Goal: Task Accomplishment & Management: Complete application form

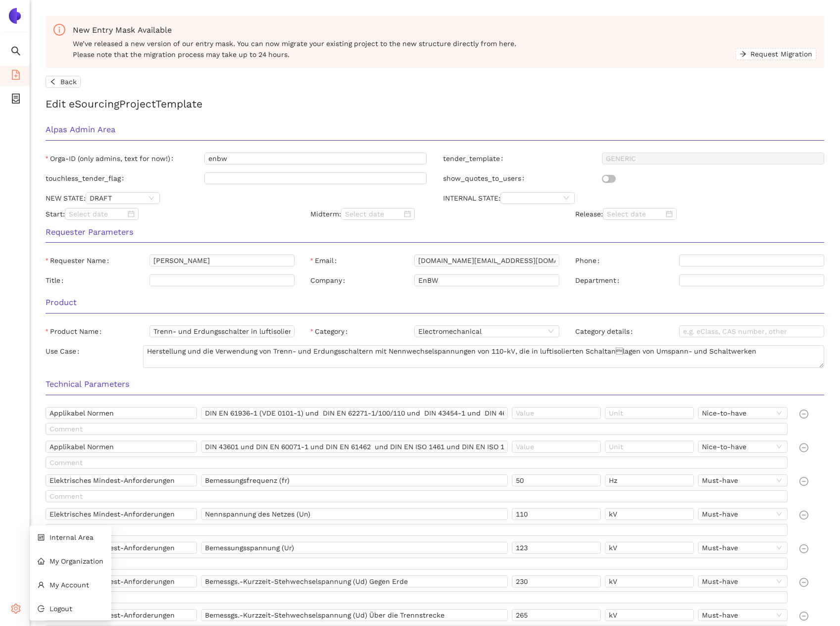
click at [15, 614] on span "setting" at bounding box center [16, 610] width 10 height 20
click at [63, 545] on li "Internal Area" at bounding box center [71, 537] width 82 height 20
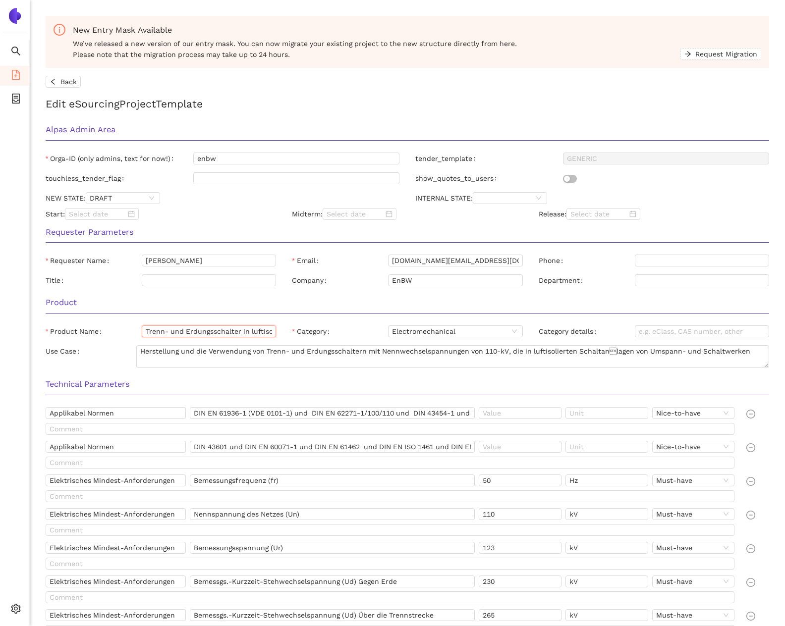
click at [214, 330] on input "Trenn- und Erdungsschalter in luftisolierten 110-kV-Anlagen" at bounding box center [209, 331] width 134 height 12
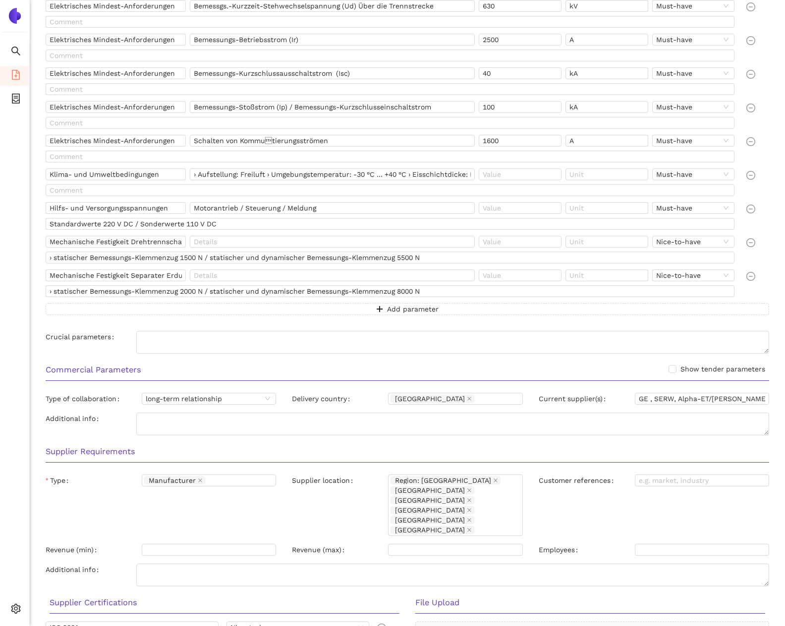
scroll to position [783, 0]
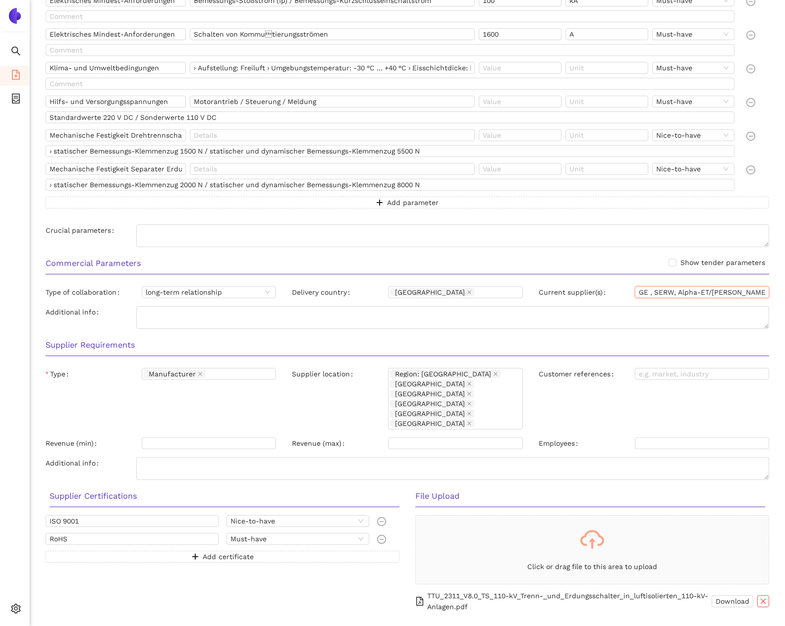
drag, startPoint x: 647, startPoint y: 292, endPoint x: 629, endPoint y: 291, distance: 17.3
click at [629, 291] on div "Current supplier(s) GE , SERW, Alpha-ET/Pfiffer, HAPAM" at bounding box center [653, 292] width 230 height 12
click at [664, 295] on input "GE , SERW, Alpha-ET/Pfiffer, HAPAM" at bounding box center [701, 292] width 134 height 12
click at [689, 291] on input "GE , SERW, Alpha-ET/Pfiffer, HAPAM" at bounding box center [701, 292] width 134 height 12
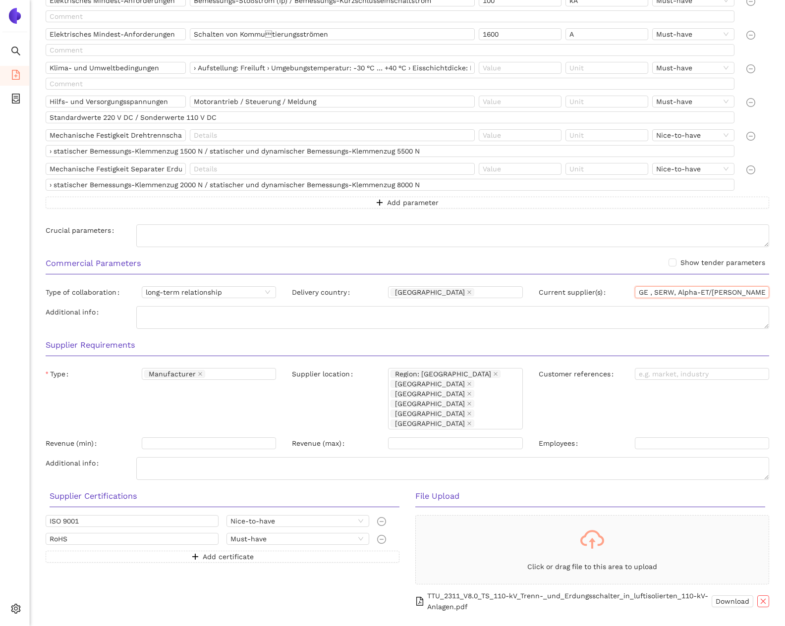
click at [689, 291] on input "GE , SERW, Alpha-ET/Pfiffer, HAPAM" at bounding box center [701, 292] width 134 height 12
click at [728, 291] on input "GE , SERW, Alpha-ET/Pfiffer, HAPAM" at bounding box center [701, 292] width 134 height 12
click at [744, 290] on input "GE , SERW, Alpha-ET/Pfiffer, HAPAM" at bounding box center [701, 292] width 134 height 12
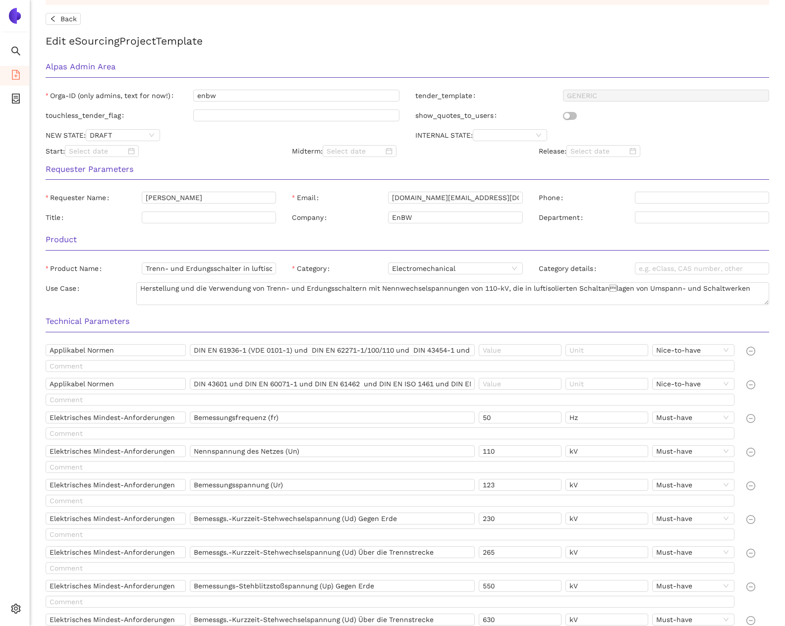
scroll to position [0, 0]
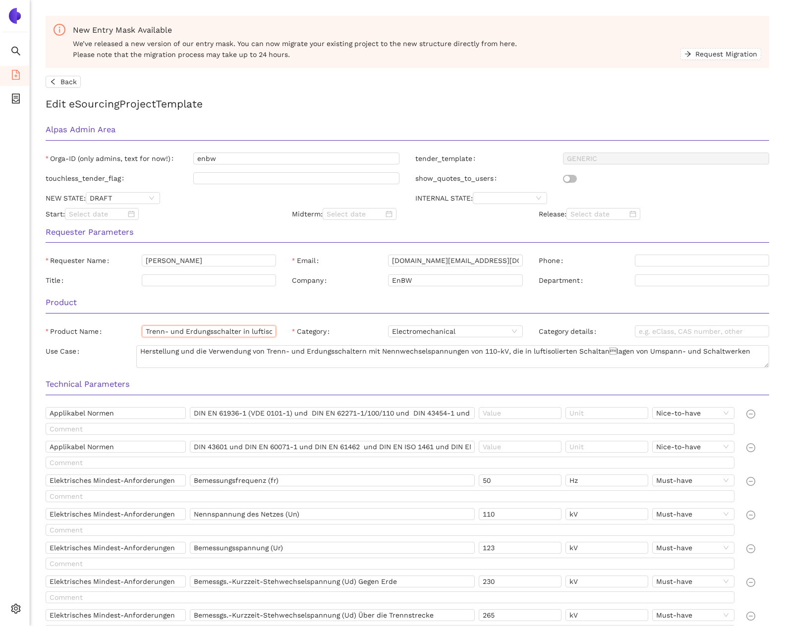
click at [167, 329] on input "Trenn- und Erdungsschalter in luftisolierten 110-kV-Anlagen" at bounding box center [209, 331] width 134 height 12
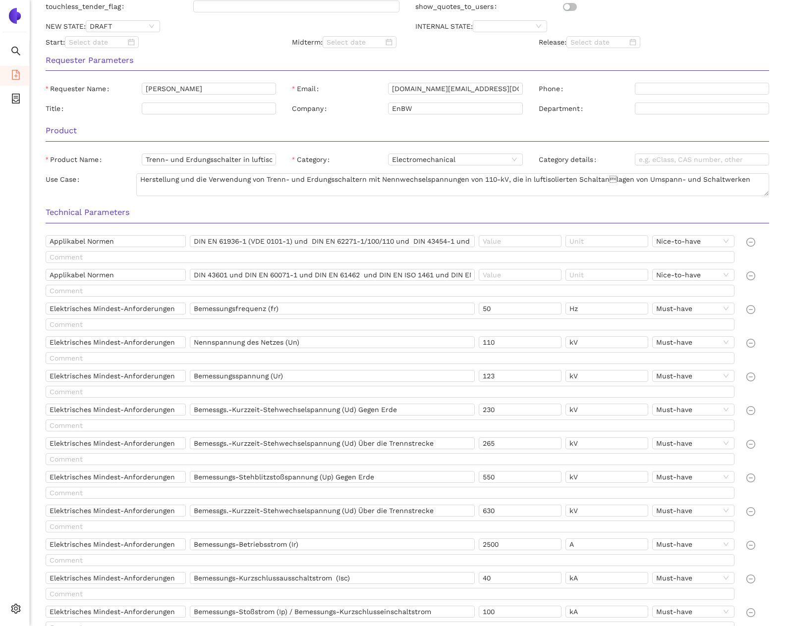
scroll to position [172, 0]
click at [144, 306] on input "Elektrisches Mindest-Anforderungen" at bounding box center [116, 308] width 140 height 12
click at [216, 307] on input "Bemessungsfrequenz (fr)" at bounding box center [332, 308] width 285 height 12
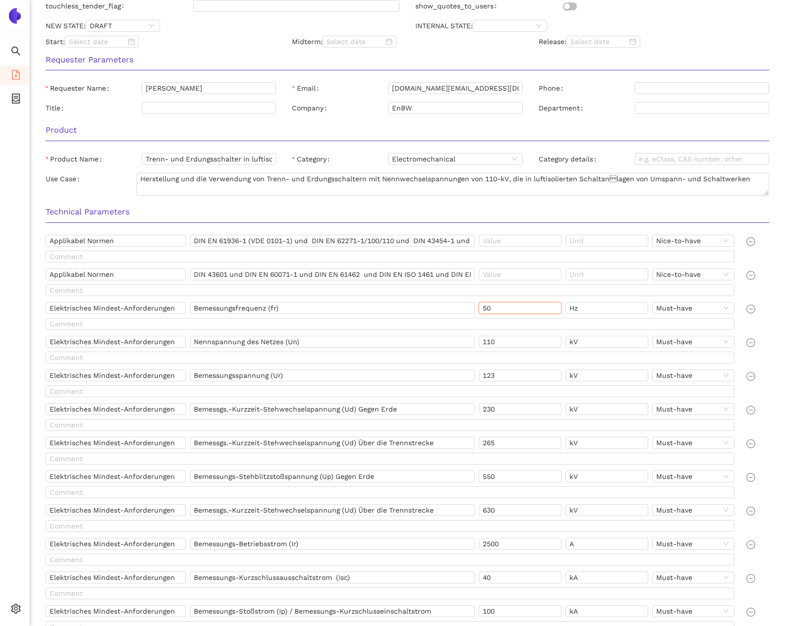
click at [529, 308] on input "50" at bounding box center [519, 308] width 83 height 12
click at [575, 309] on input "Hz" at bounding box center [606, 308] width 83 height 12
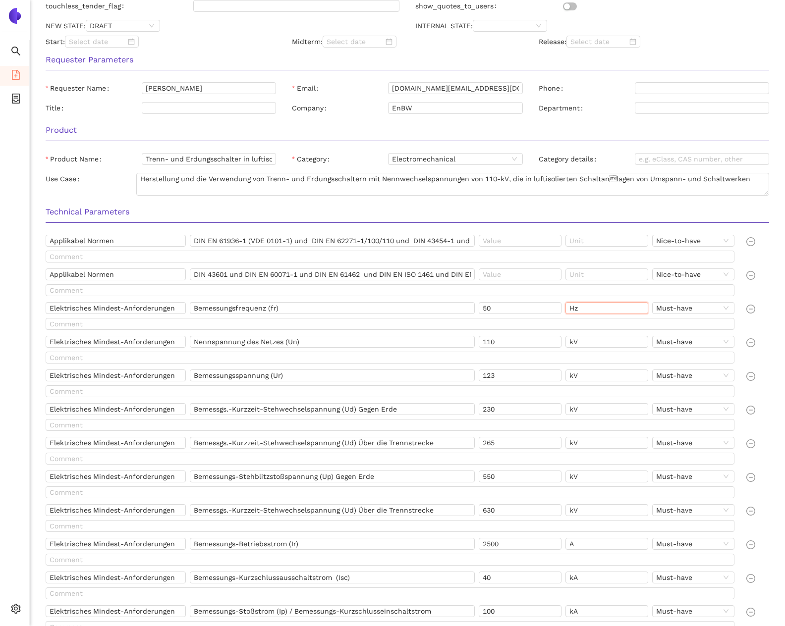
click at [575, 309] on input "Hz" at bounding box center [606, 308] width 83 height 12
click at [228, 339] on input "Nennspannung des Netzes (Un)" at bounding box center [332, 342] width 285 height 12
click at [285, 340] on input "Nennspannung des Netzes (Un)" at bounding box center [332, 342] width 285 height 12
click at [223, 374] on input "Bemessungsspannung (Ur)" at bounding box center [332, 375] width 285 height 12
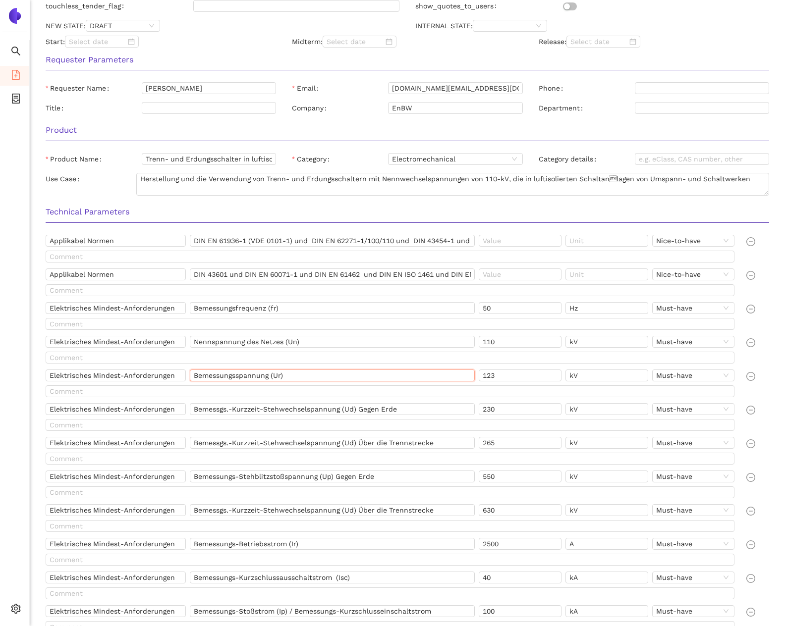
click at [223, 374] on input "Bemessungsspannung (Ur)" at bounding box center [332, 375] width 285 height 12
click at [500, 374] on input "123" at bounding box center [519, 375] width 83 height 12
click at [581, 377] on input "kV" at bounding box center [606, 375] width 83 height 12
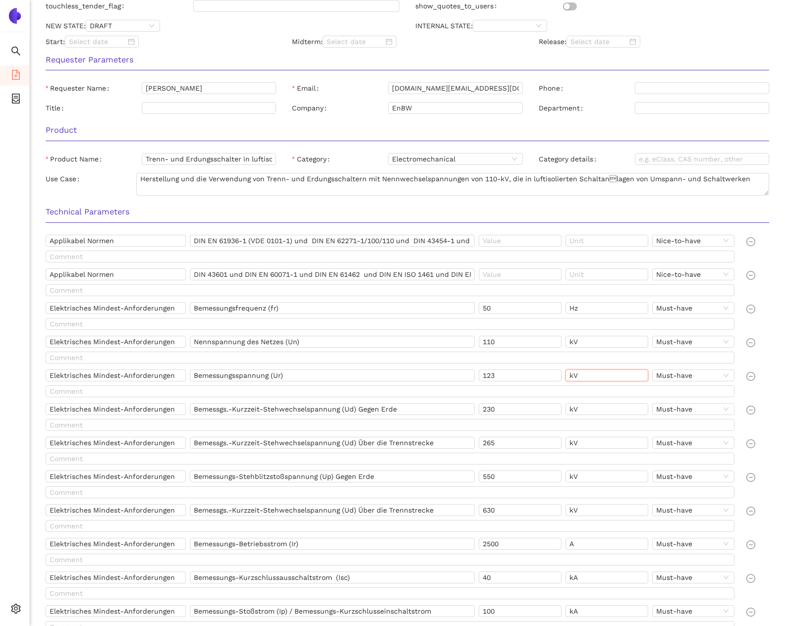
click at [581, 377] on input "kV" at bounding box center [606, 375] width 83 height 12
click at [214, 408] on input "Bemessgs.-Kurzzeit-Stehwechselspannung (Ud) Gegen Erde" at bounding box center [332, 409] width 285 height 12
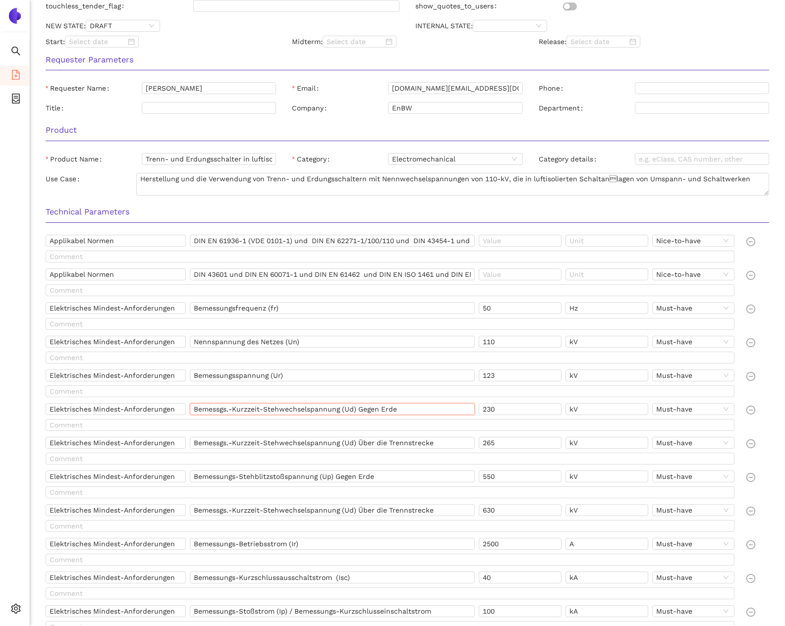
click at [334, 414] on input "Bemessgs.-Kurzzeit-Stehwechselspannung (Ud) Gegen Erde" at bounding box center [332, 409] width 285 height 12
drag, startPoint x: 406, startPoint y: 412, endPoint x: 157, endPoint y: 411, distance: 248.6
click at [157, 411] on div "Elektrisches Mindest-Anforderungen Bemessgs.-Kurzzeit-Stehwechselspannung (Ud) …" at bounding box center [392, 411] width 692 height 16
click at [520, 406] on input "230" at bounding box center [519, 409] width 83 height 12
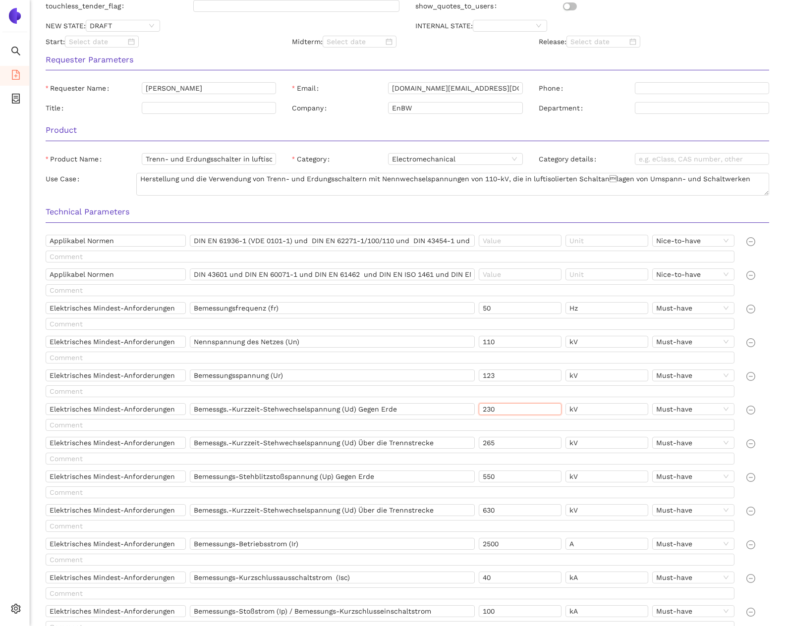
click at [520, 406] on input "230" at bounding box center [519, 409] width 83 height 12
click at [572, 407] on input "kV" at bounding box center [606, 409] width 83 height 12
click at [261, 441] on input "Bemessgs.-Kurzzeit-Stehwechselspannung (Ud) Über die Trennstrecke" at bounding box center [332, 443] width 285 height 12
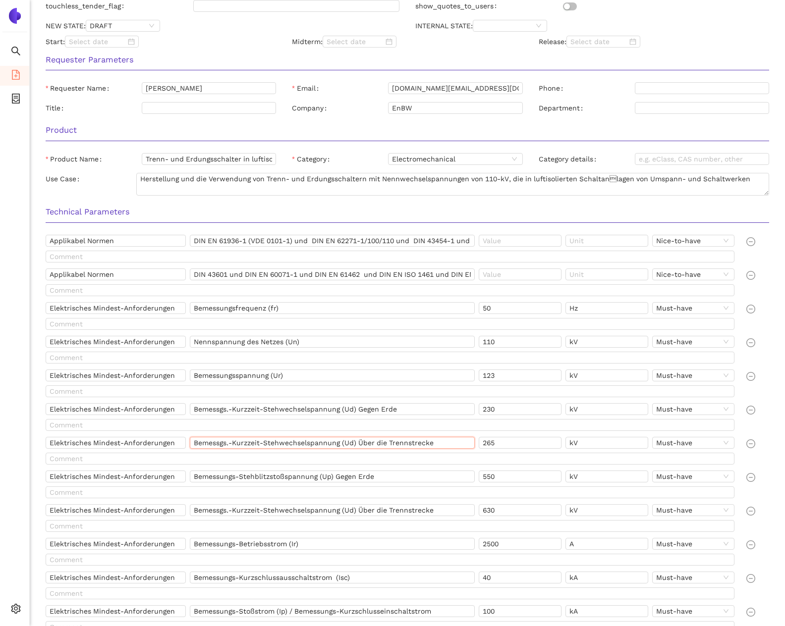
click at [261, 441] on input "Bemessgs.-Kurzzeit-Stehwechselspannung (Ud) Über die Trennstrecke" at bounding box center [332, 443] width 285 height 12
click at [498, 444] on input "265" at bounding box center [519, 443] width 83 height 12
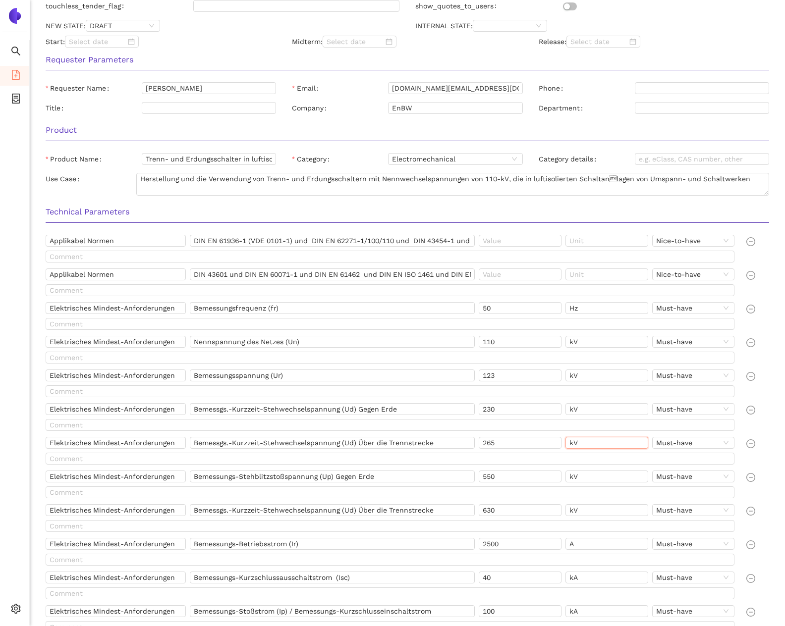
click at [595, 442] on input "kV" at bounding box center [606, 443] width 83 height 12
click at [370, 476] on input "Bemessungs-Stehblitzstoßspannung (Up) Gegen Erde" at bounding box center [332, 477] width 285 height 12
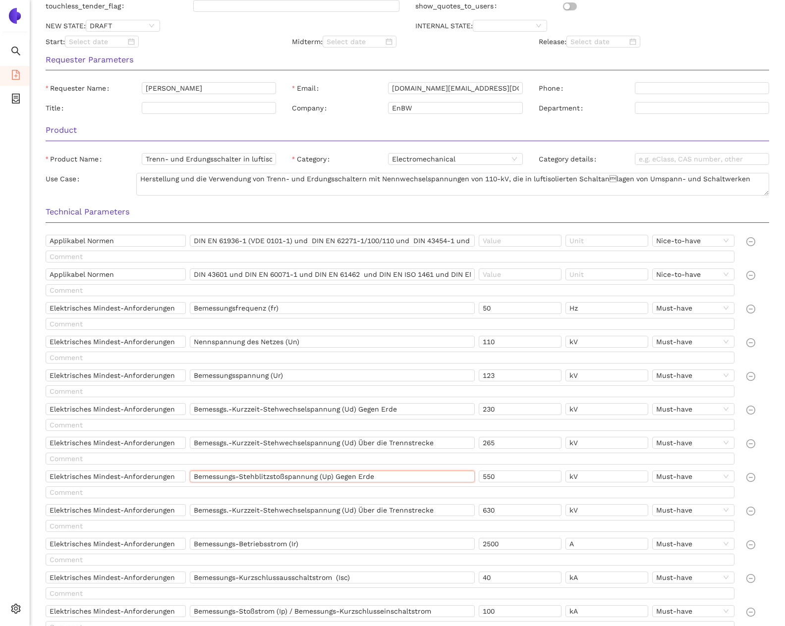
click at [370, 476] on input "Bemessungs-Stehblitzstoßspannung (Up) Gegen Erde" at bounding box center [332, 477] width 285 height 12
click at [495, 479] on input "550" at bounding box center [519, 477] width 83 height 12
click at [611, 473] on input "kV" at bounding box center [606, 477] width 83 height 12
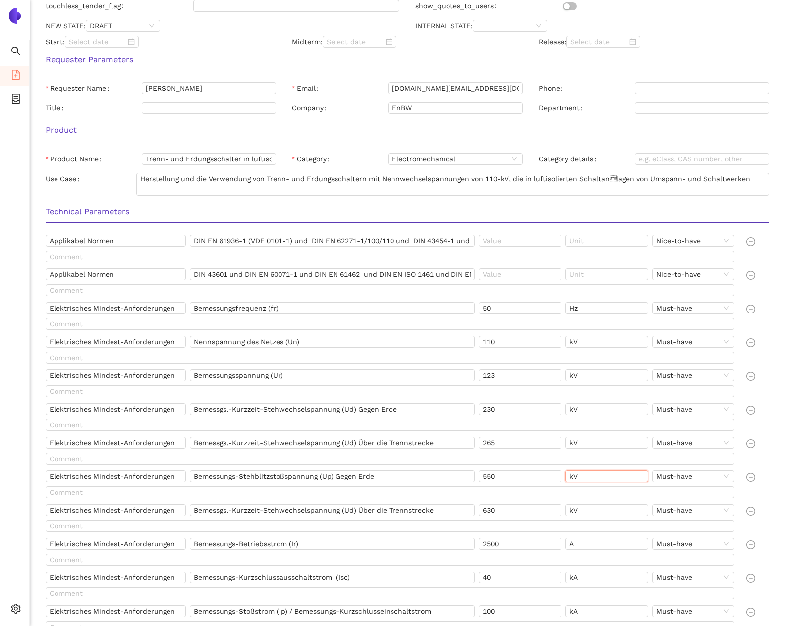
click at [611, 473] on input "kV" at bounding box center [606, 477] width 83 height 12
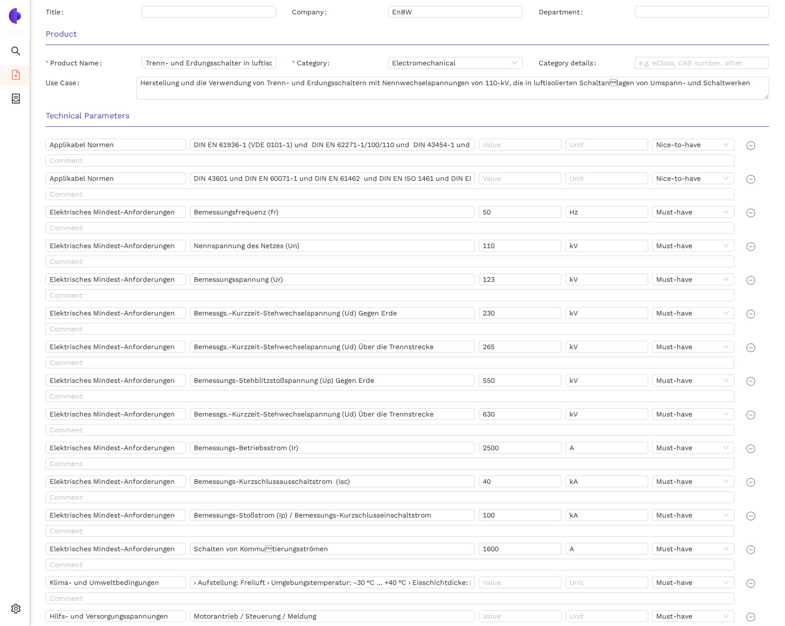
scroll to position [269, 0]
click at [390, 408] on input "Bemessgs.-Kurzzeit-Stehwechselspannung (Ud) Über die Trennstrecke" at bounding box center [332, 414] width 285 height 12
click at [499, 413] on input "630" at bounding box center [519, 414] width 83 height 12
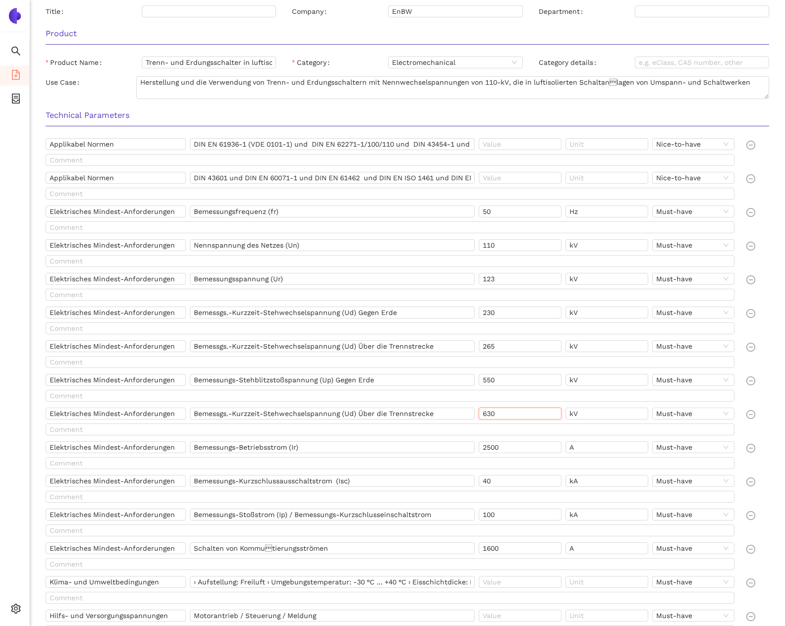
click at [499, 413] on input "630" at bounding box center [519, 414] width 83 height 12
click at [589, 411] on input "kV" at bounding box center [606, 414] width 83 height 12
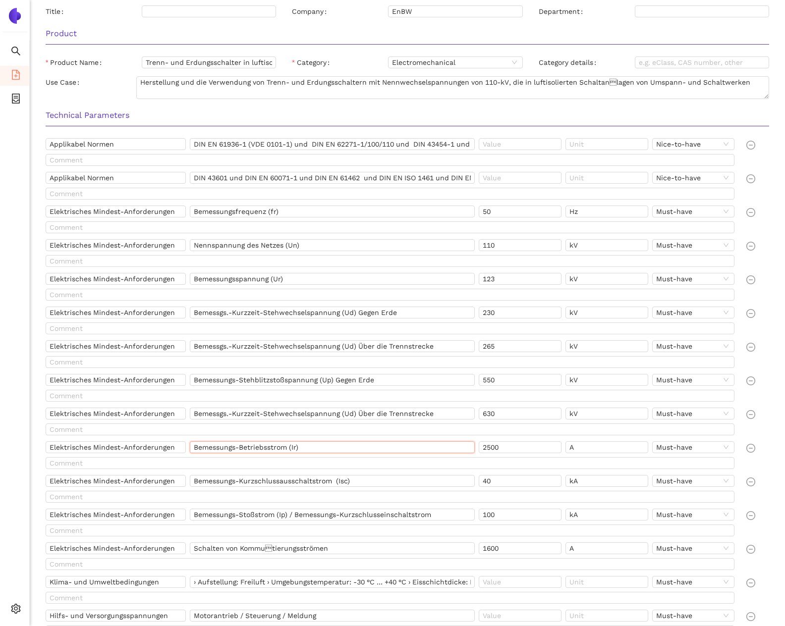
click at [280, 451] on input "Bemessungs-Betriebsstrom (Ir)" at bounding box center [332, 447] width 285 height 12
click at [321, 445] on input "Bemessungs-Betriebsstrom (Ir)" at bounding box center [332, 447] width 285 height 12
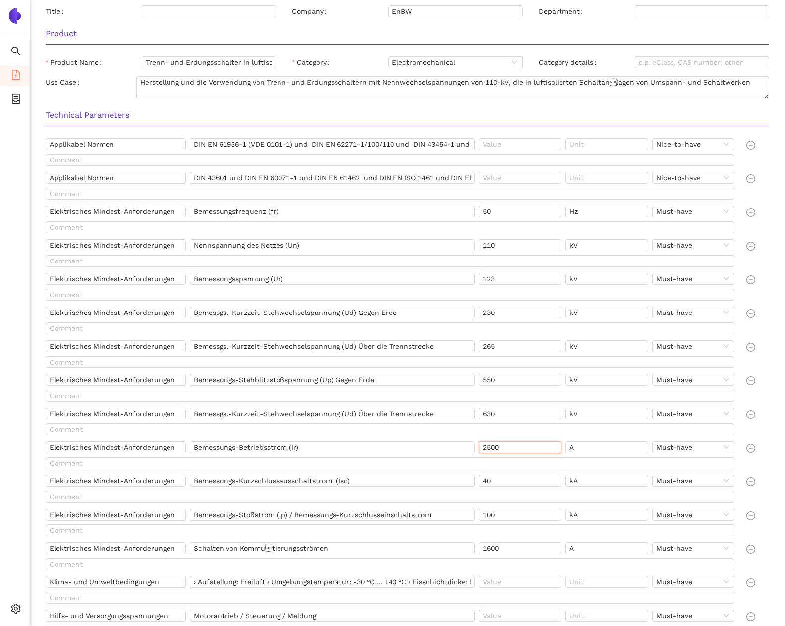
click at [499, 446] on input "2500" at bounding box center [519, 447] width 83 height 12
click at [580, 447] on input "A" at bounding box center [606, 447] width 83 height 12
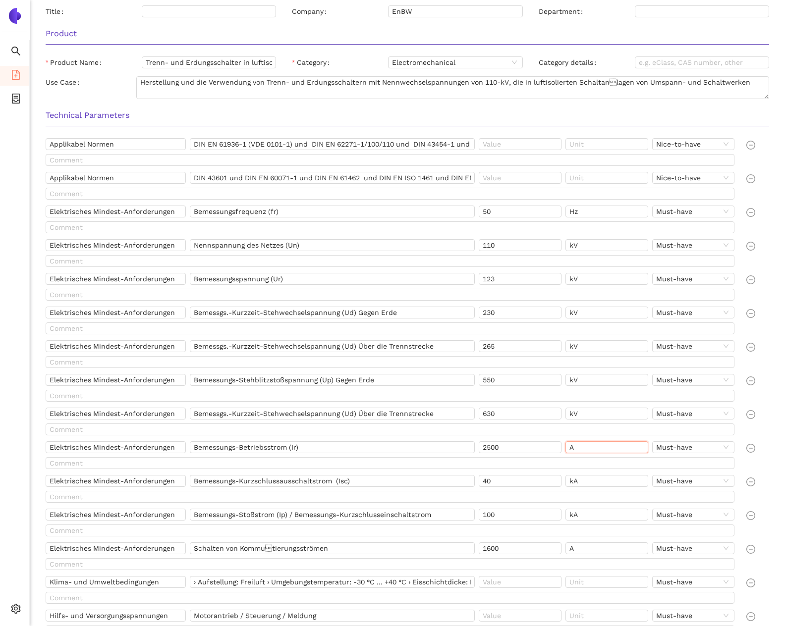
click at [580, 447] on input "A" at bounding box center [606, 447] width 83 height 12
click at [213, 482] on input "Bemessungs-Kurzschlussausschaltstrom (Isc)" at bounding box center [332, 481] width 285 height 12
click at [508, 480] on input "40" at bounding box center [519, 481] width 83 height 12
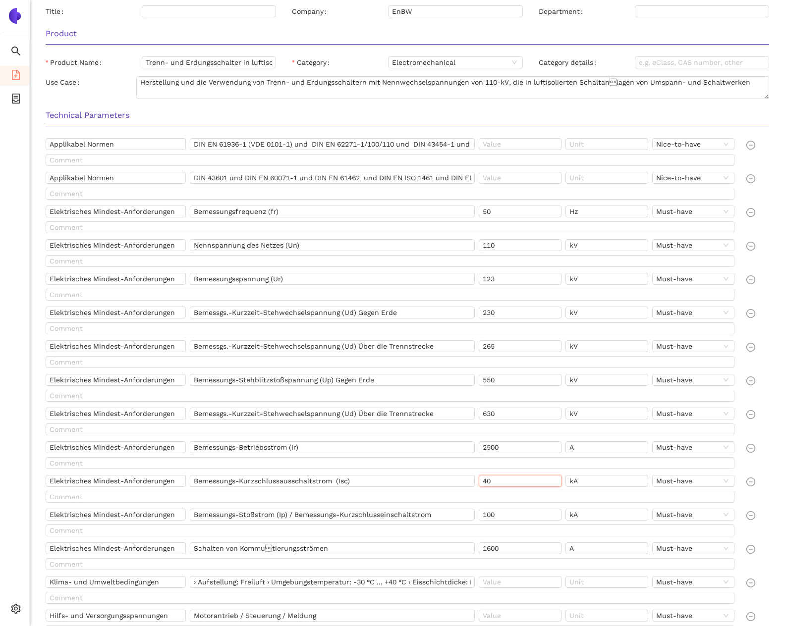
click at [508, 480] on input "40" at bounding box center [519, 481] width 83 height 12
click at [608, 484] on input "kA" at bounding box center [606, 481] width 83 height 12
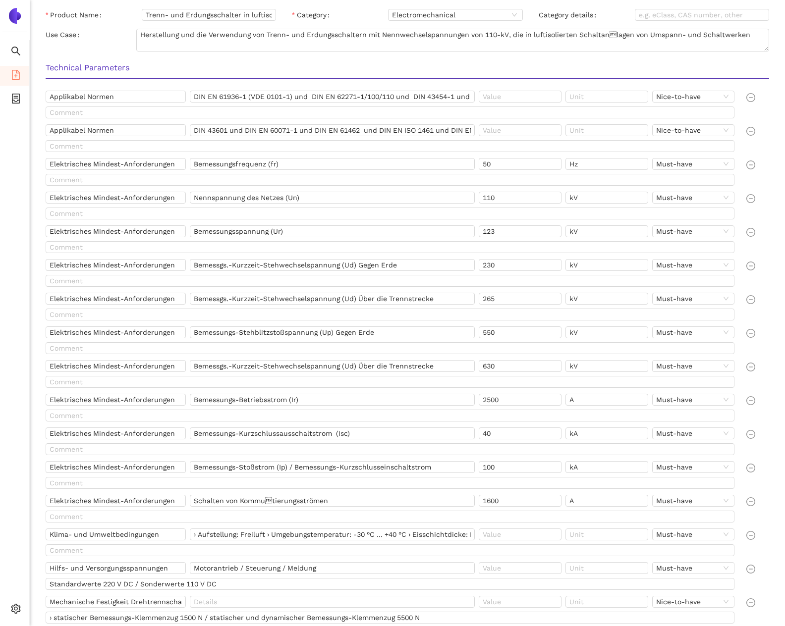
scroll to position [321, 0]
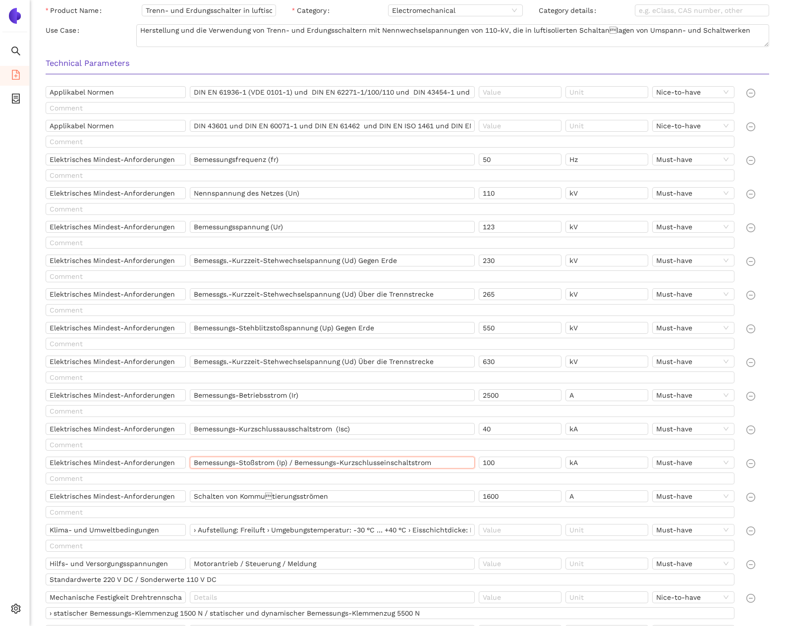
click at [374, 467] on input "Bemessungs-Stoßstrom (Ip) / Bemessungs-Kurzschlusseinschaltstrom" at bounding box center [332, 463] width 285 height 12
click at [525, 470] on div "100" at bounding box center [521, 465] width 87 height 16
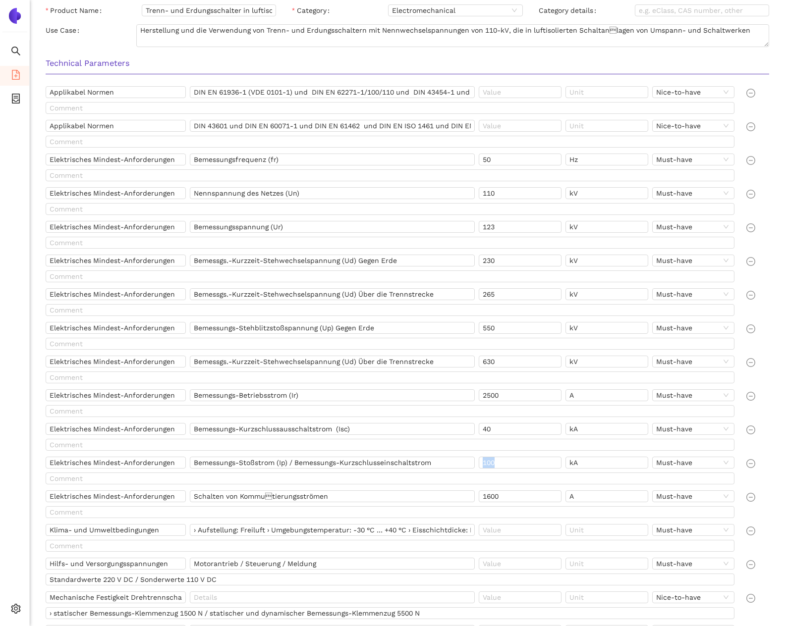
click at [525, 470] on div "100" at bounding box center [521, 465] width 87 height 16
click at [631, 463] on input "kA" at bounding box center [606, 463] width 83 height 12
click at [287, 500] on input "Schalten von Kommutierungsströmen" at bounding box center [332, 496] width 285 height 12
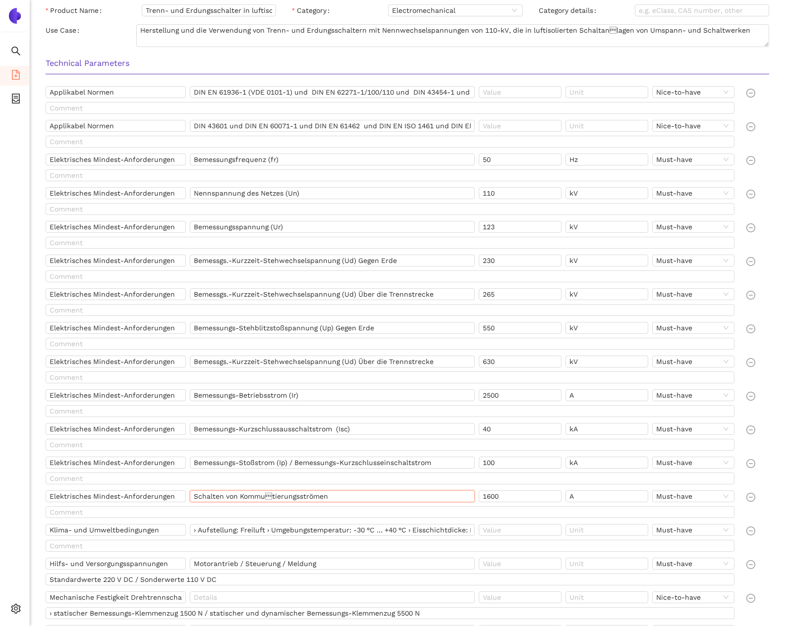
click at [287, 500] on input "Schalten von Kommutierungsströmen" at bounding box center [332, 496] width 285 height 12
click at [514, 503] on div "1600" at bounding box center [521, 498] width 87 height 16
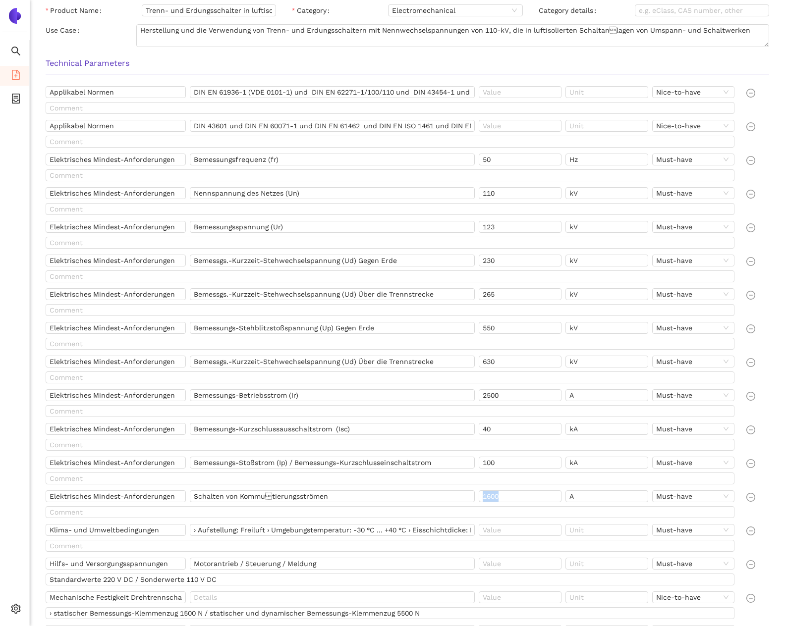
copy input "text"
click at [624, 495] on input "A" at bounding box center [606, 496] width 83 height 12
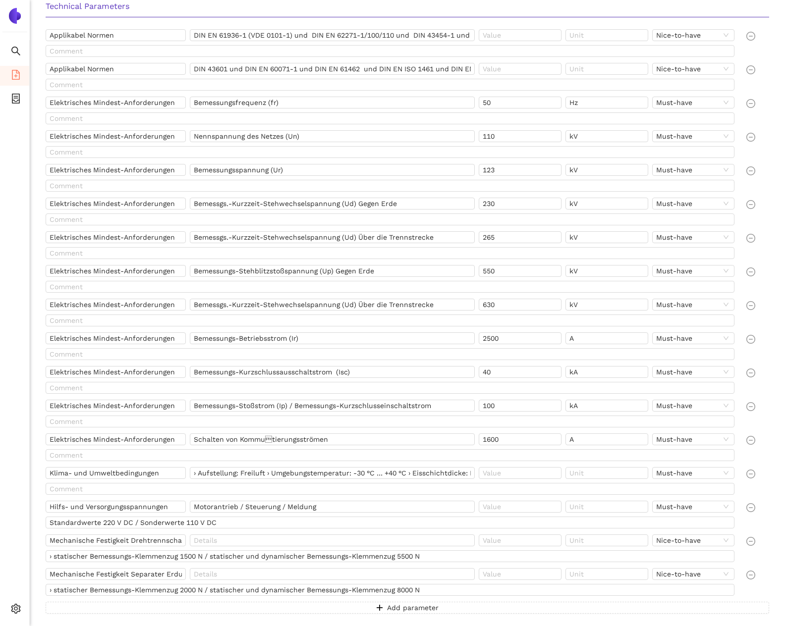
scroll to position [380, 0]
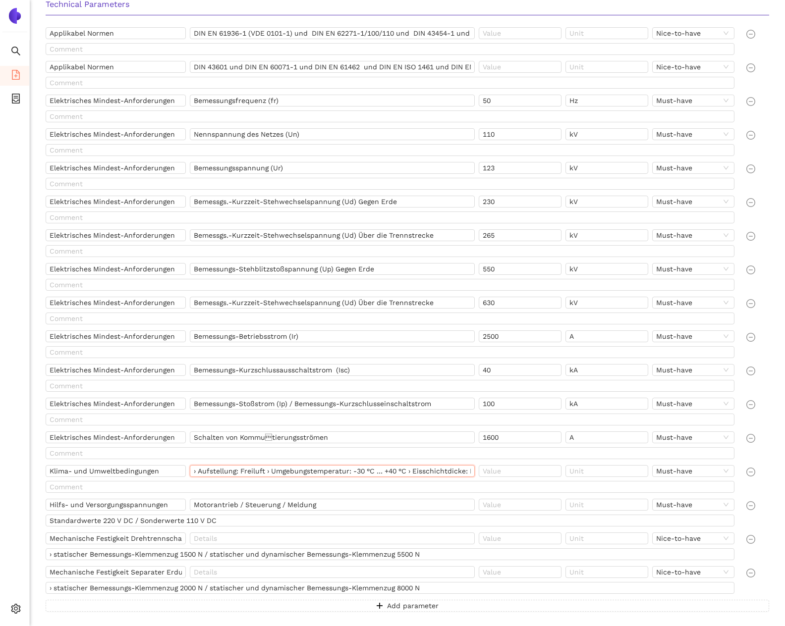
click at [212, 471] on input "› Aufstellung: Freiluft › Umgebungstemperatur: -30 °C … +40 °C › Eisschichtdick…" at bounding box center [332, 471] width 285 height 12
click at [287, 471] on input "› Aufstellung: Freiluft › Umgebungstemperatur: -30 °C … +40 °C › Eisschichtdick…" at bounding box center [332, 471] width 285 height 12
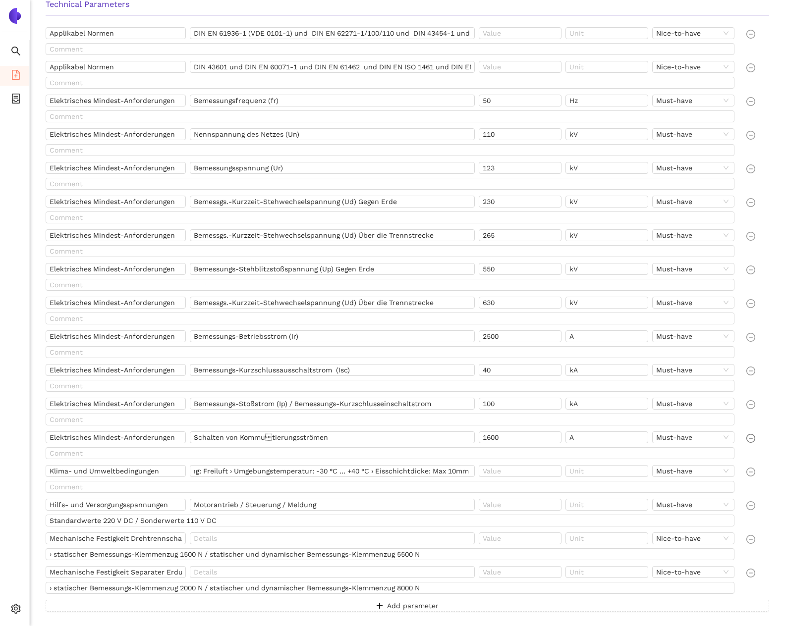
scroll to position [0, 0]
click at [227, 505] on input "Motorantrieb / Steuerung / Meldung" at bounding box center [332, 505] width 285 height 12
click at [117, 506] on input "Hilfs- und Versorgungsspannungen" at bounding box center [116, 505] width 140 height 12
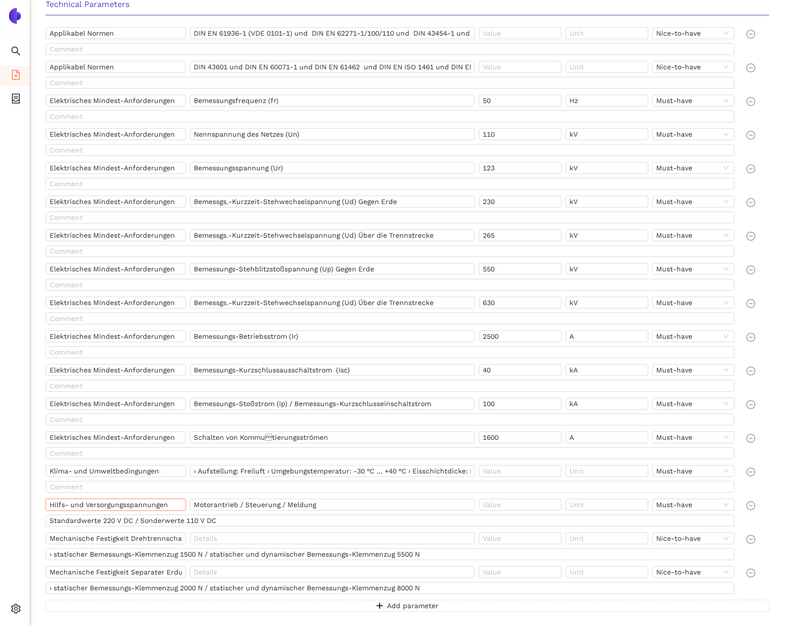
click at [117, 506] on input "Hilfs- und Versorgungsspannungen" at bounding box center [116, 505] width 140 height 12
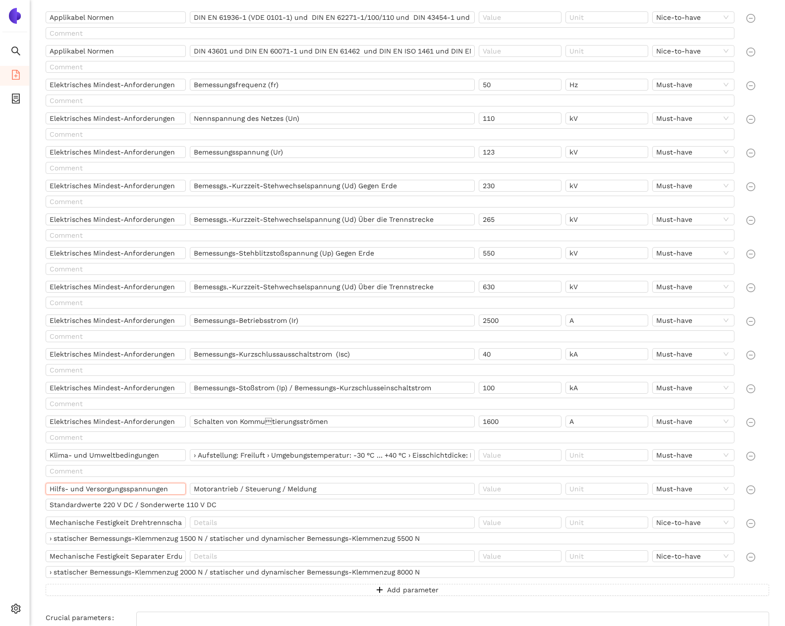
scroll to position [400, 0]
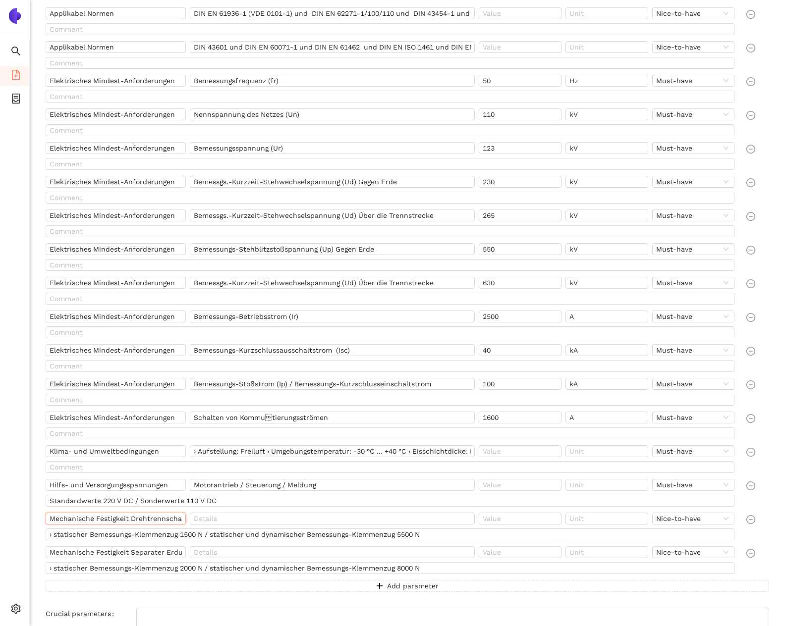
click at [101, 518] on input "Mechanische Festigkeit Drehtrennschalter:" at bounding box center [116, 519] width 140 height 12
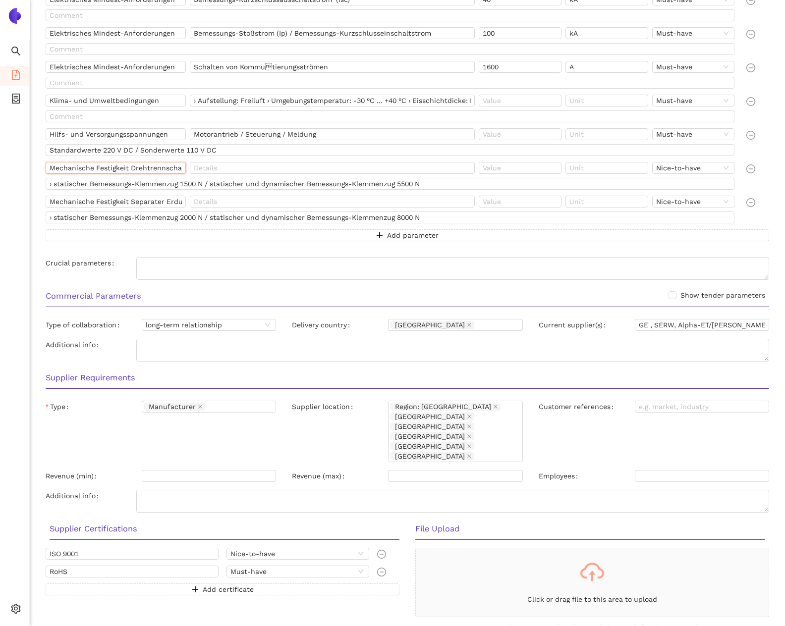
scroll to position [750, 0]
click at [135, 548] on input "ISO 9001" at bounding box center [132, 554] width 173 height 12
click at [129, 566] on input "RoHS" at bounding box center [132, 572] width 173 height 12
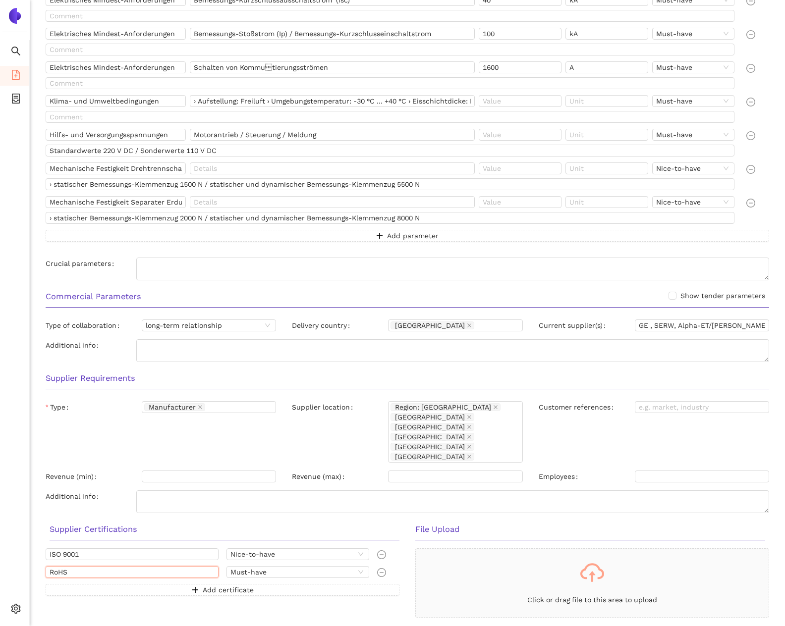
click at [129, 566] on input "RoHS" at bounding box center [132, 572] width 173 height 12
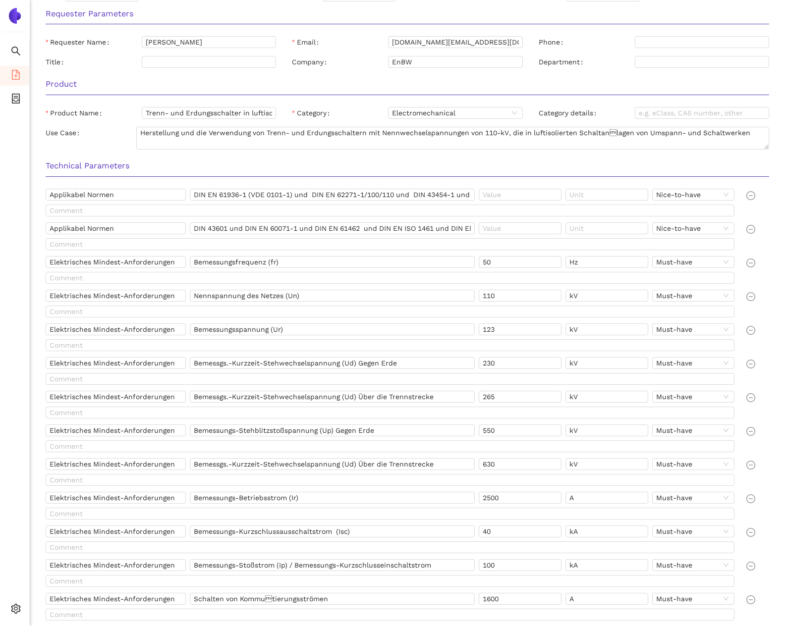
scroll to position [187, 0]
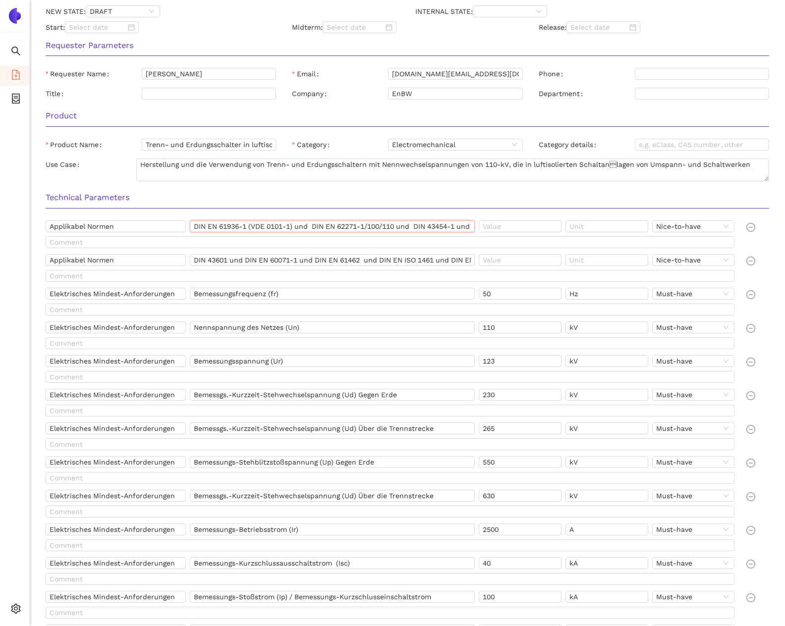
click at [227, 226] on input "DIN EN 61936-1 (VDE 0101-1) und DIN EN 62271-1/100/110 und DIN 43454-1 und DIN …" at bounding box center [332, 226] width 285 height 12
click at [228, 226] on input "DIN EN 61936-1 (VDE 0101-1) und DIN EN 62271-1/100/110 und DIN 43454-1 und DIN …" at bounding box center [332, 226] width 285 height 12
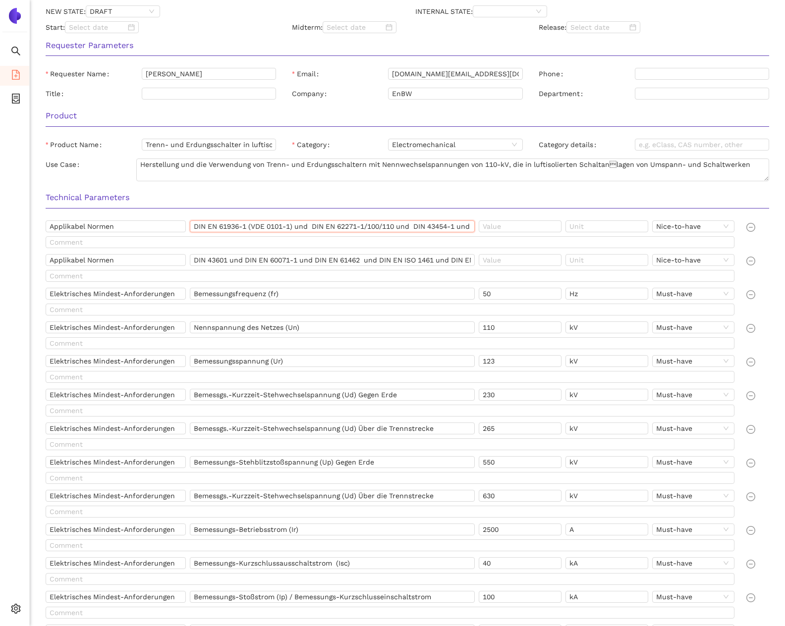
click at [228, 226] on input "DIN EN 61936-1 (VDE 0101-1) und DIN EN 62271-1/100/110 und DIN 43454-1 und DIN …" at bounding box center [332, 226] width 285 height 12
click at [248, 226] on input "DIN EN 61936-1 (VDE 0101-1) und DIN EN 62271-1/100/110 und DIN 43454-1 und DIN …" at bounding box center [332, 226] width 285 height 12
drag, startPoint x: 249, startPoint y: 226, endPoint x: 151, endPoint y: 226, distance: 97.6
click at [150, 226] on div "Applikabel Normen DIN EN 61936-1 (VDE 0101-1) und DIN EN 62271-1/100/110 und DI…" at bounding box center [392, 228] width 692 height 16
click at [331, 226] on input "DIN EN 61936-1 (VDE 0101-1) und DIN EN 62271-1/100/110 und DIN 43454-1 und DIN …" at bounding box center [332, 226] width 285 height 12
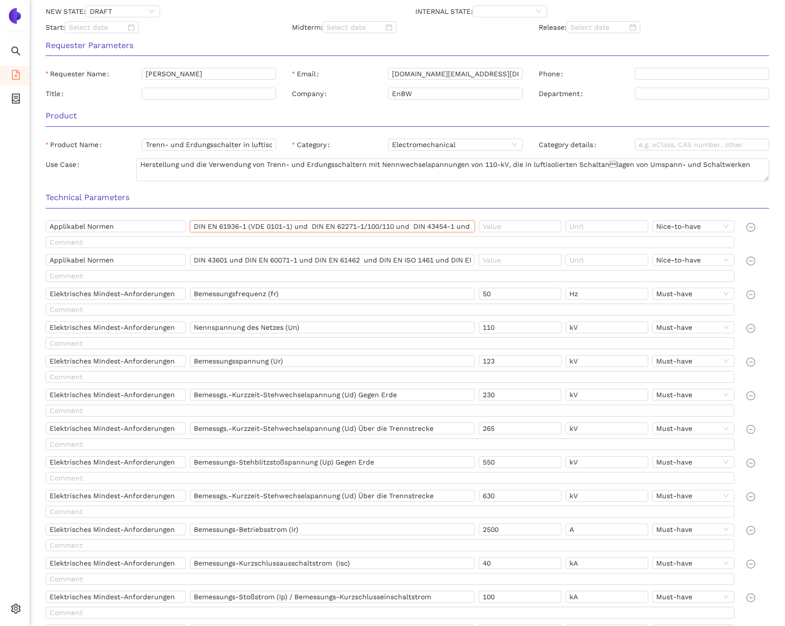
click at [331, 226] on input "DIN EN 61936-1 (VDE 0101-1) und DIN EN 62271-1/100/110 und DIN 43454-1 und DIN …" at bounding box center [332, 226] width 285 height 12
click at [331, 230] on input "DIN EN 61936-1 (VDE 0101-1) und DIN EN 62271-1/100/110 und DIN 43454-1 und DIN …" at bounding box center [332, 226] width 285 height 12
drag, startPoint x: 315, startPoint y: 226, endPoint x: 400, endPoint y: 227, distance: 84.7
click at [400, 227] on input "DIN EN 61936-1 (VDE 0101-1) und DIN EN 62271-1/100/110 und DIN 43454-1 und DIN …" at bounding box center [332, 226] width 285 height 12
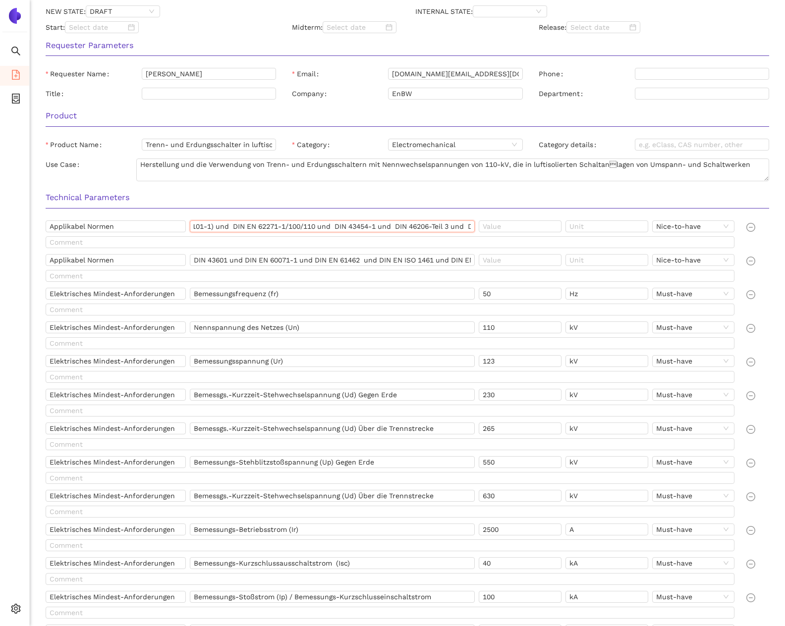
click at [348, 228] on input "DIN EN 61936-1 (VDE 0101-1) und DIN EN 62271-1/100/110 und DIN 43454-1 und DIN …" at bounding box center [332, 226] width 285 height 12
click at [384, 226] on input "DIN EN 61936-1 (VDE 0101-1) und DIN EN 62271-1/100/110 und DIN 43454-1 und DIN …" at bounding box center [332, 226] width 285 height 12
click at [388, 229] on input "DIN EN 61936-1 (VDE 0101-1) und DIN EN 62271-1/100/110 und DIN 43454-1 und DIN …" at bounding box center [332, 226] width 285 height 12
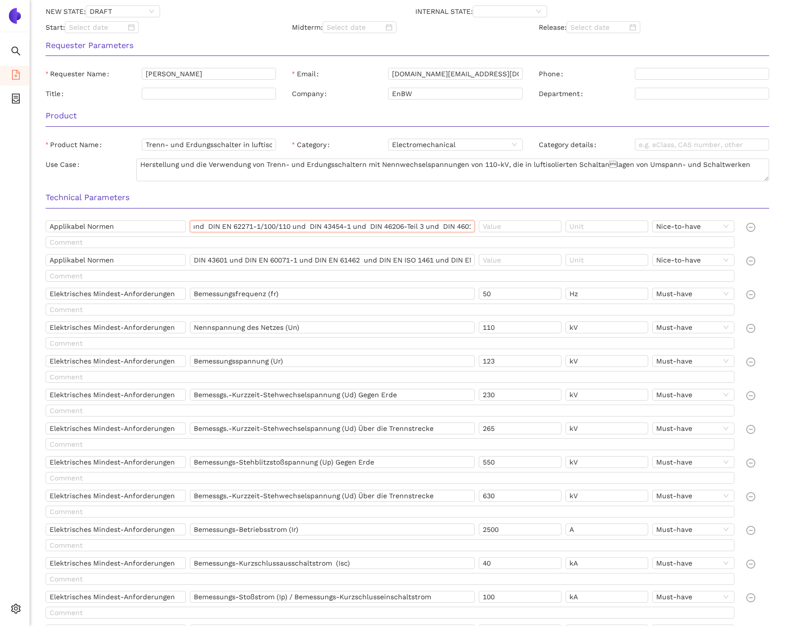
click at [388, 229] on input "DIN EN 61936-1 (VDE 0101-1) und DIN EN 62271-1/100/110 und DIN 43454-1 und DIN …" at bounding box center [332, 226] width 285 height 12
click at [383, 224] on input "DIN EN 61936-1 (VDE 0101-1) und DIN EN 62271-1/100/110 und DIN 43454-1 und DIN …" at bounding box center [332, 226] width 285 height 12
click at [434, 224] on input "DIN EN 61936-1 (VDE 0101-1) und DIN EN 62271-1/100/110 und DIN 43454-1 und DIN …" at bounding box center [332, 226] width 285 height 12
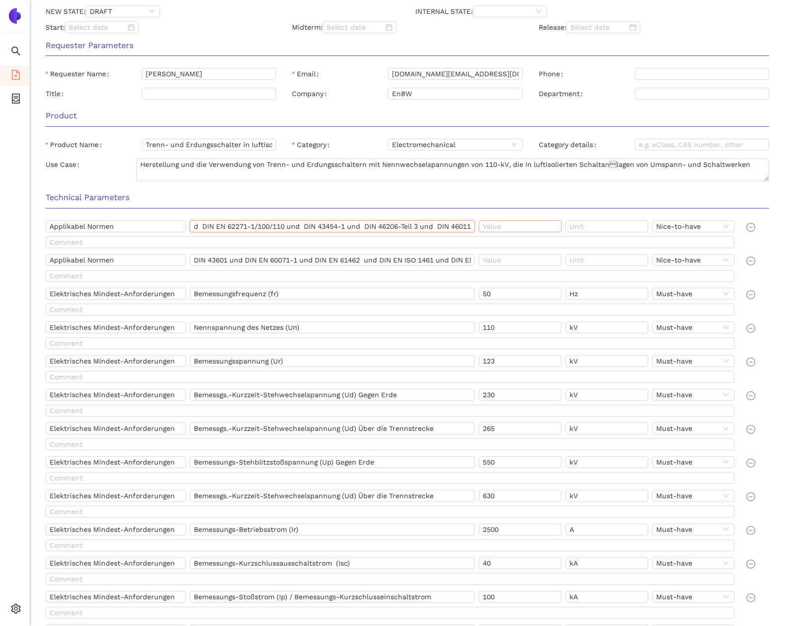
drag, startPoint x: 434, startPoint y: 226, endPoint x: 491, endPoint y: 226, distance: 57.0
click at [491, 226] on div "Applikabel Normen DIN EN 61936-1 (VDE 0101-1) und DIN EN 62271-1/100/110 und DI…" at bounding box center [392, 228] width 692 height 16
drag, startPoint x: 471, startPoint y: 226, endPoint x: 436, endPoint y: 226, distance: 34.7
click at [436, 226] on input "DIN EN 61936-1 (VDE 0101-1) und DIN EN 62271-1/100/110 und DIN 43454-1 und DIN …" at bounding box center [332, 226] width 285 height 12
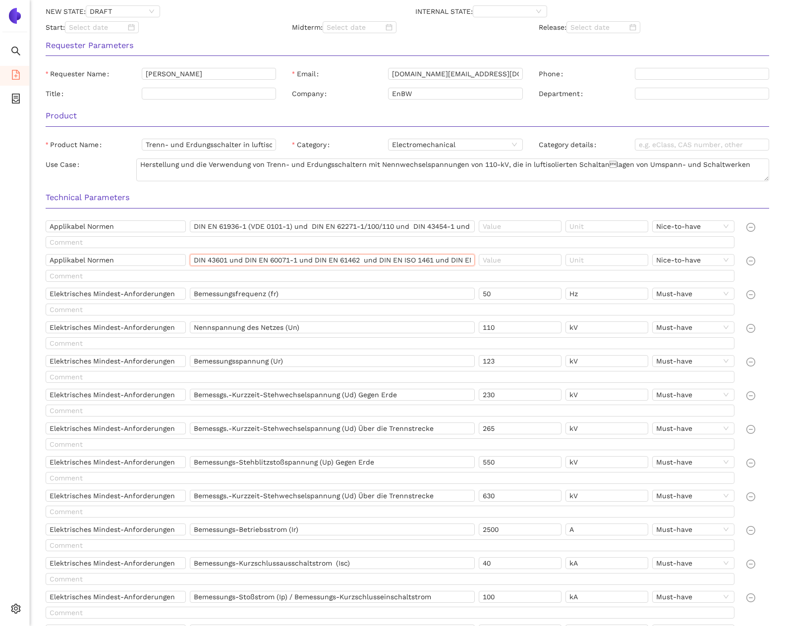
click at [219, 261] on input "DIN 43601 und DIN EN 60071-1 und DIN EN 61462 und DIN EN ISO 1461 und DIN EN IS…" at bounding box center [332, 260] width 285 height 12
click at [192, 262] on input "DIN 43601 und DIN EN 60071-1 und DIN EN 61462 und DIN EN ISO 1461 und DIN EN IS…" at bounding box center [332, 260] width 285 height 12
click at [265, 259] on input "DIN 43601 und DIN EN 60071-1 und DIN EN 61462 und DIN EN ISO 1461 und DIN EN IS…" at bounding box center [332, 260] width 285 height 12
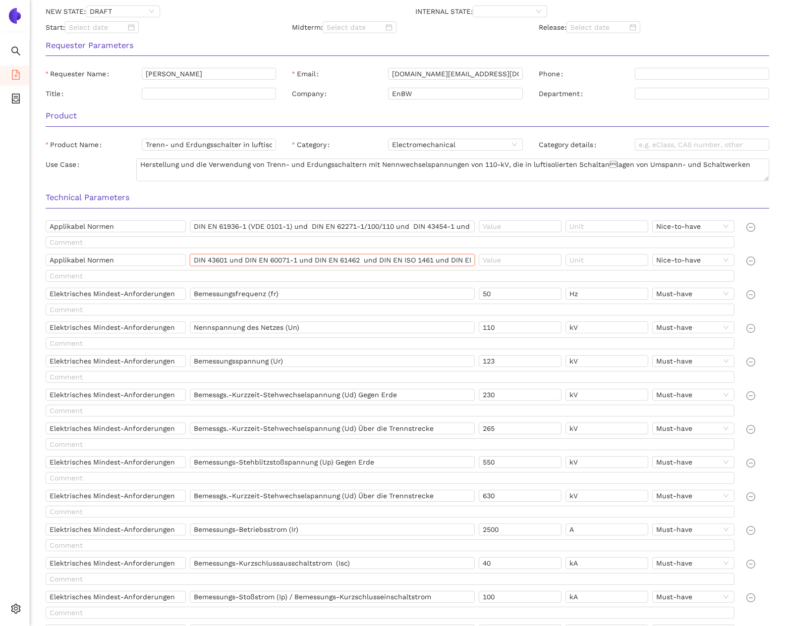
drag, startPoint x: 246, startPoint y: 259, endPoint x: 301, endPoint y: 259, distance: 55.0
click at [301, 259] on input "DIN 43601 und DIN EN 60071-1 und DIN EN 61462 und DIN EN ISO 1461 und DIN EN IS…" at bounding box center [332, 260] width 285 height 12
click at [319, 262] on input "DIN 43601 und DIN EN 60071-1 und DIN EN 61462 und DIN EN ISO 1461 und DIN EN IS…" at bounding box center [332, 260] width 285 height 12
click at [365, 258] on input "DIN 43601 und DIN EN 60071-1 und DIN EN 61462 und DIN EN ISO 1461 und DIN EN IS…" at bounding box center [332, 260] width 285 height 12
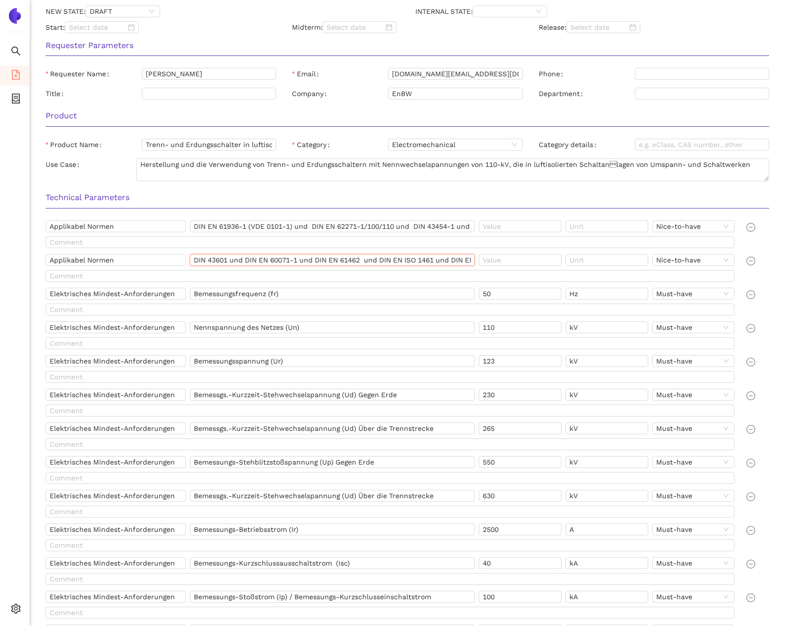
click at [390, 259] on input "DIN 43601 und DIN EN 60071-1 und DIN EN 61462 und DIN EN ISO 1461 und DIN EN IS…" at bounding box center [332, 260] width 285 height 12
click at [438, 258] on input "DIN 43601 und DIN EN 60071-1 und DIN EN 61462 und DIN EN ISO 1461 und DIN EN IS…" at bounding box center [332, 260] width 285 height 12
click at [321, 259] on input "DIN 43601 und DIN EN 60071-1 und DIN EN 61462 und DIN EN ISO 1461 und DIN EN IS…" at bounding box center [332, 260] width 285 height 12
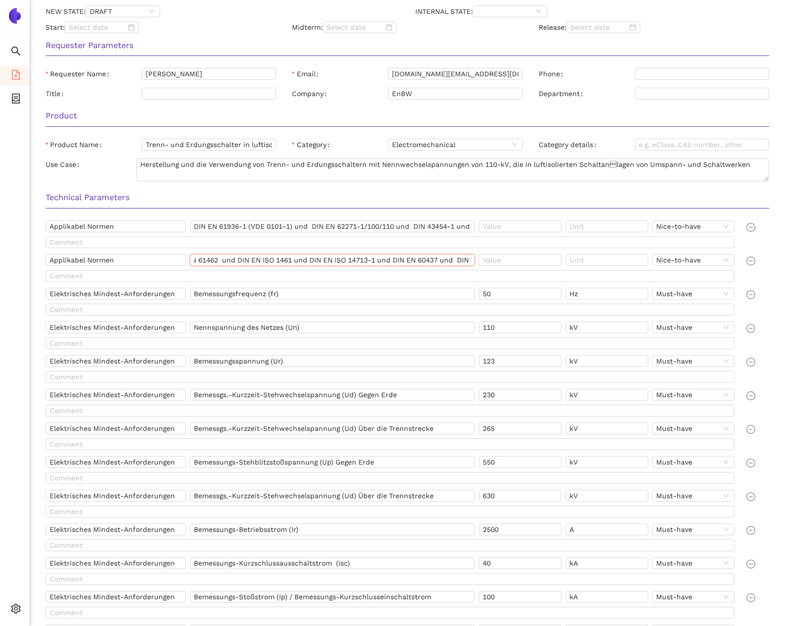
click at [321, 259] on input "DIN 43601 und DIN EN 60071-1 und DIN EN 61462 und DIN EN ISO 1461 und DIN EN IS…" at bounding box center [332, 260] width 285 height 12
click at [383, 258] on input "DIN 43601 und DIN EN 60071-1 und DIN EN 61462 und DIN EN ISO 1461 und DIN EN IS…" at bounding box center [332, 260] width 285 height 12
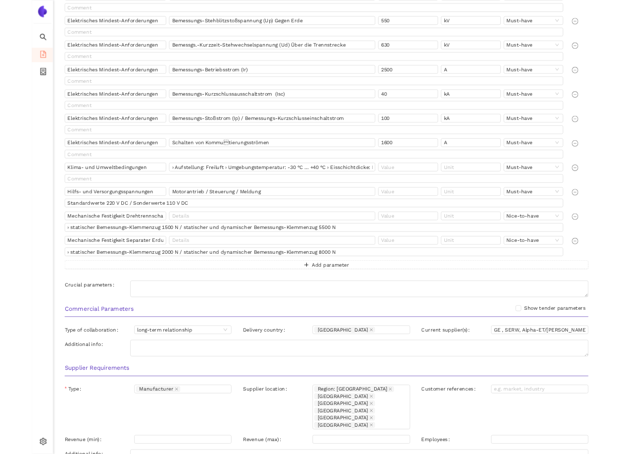
scroll to position [783, 0]
